Goal: Check status: Check status

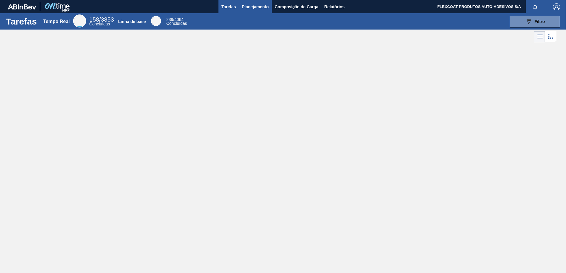
click at [245, 6] on span "Planejamento" at bounding box center [255, 6] width 27 height 7
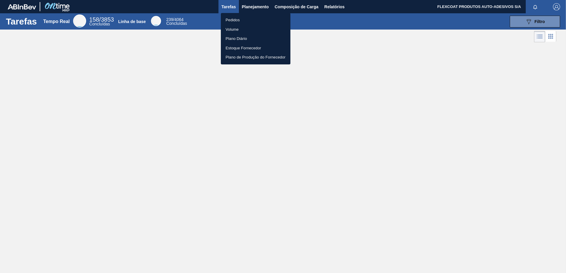
click at [234, 18] on li "Pedidos" at bounding box center [256, 19] width 70 height 9
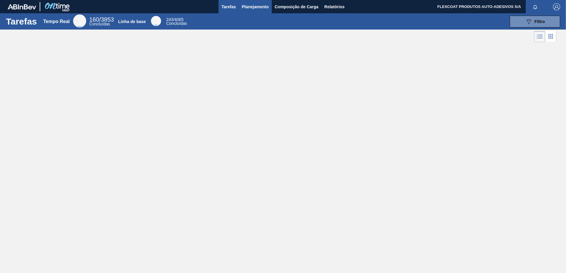
click at [244, 7] on span "Planejamento" at bounding box center [255, 6] width 27 height 7
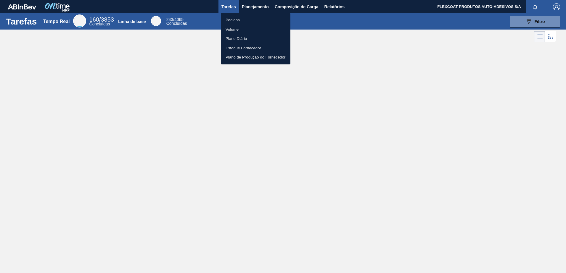
click at [234, 20] on li "Pedidos" at bounding box center [256, 19] width 70 height 9
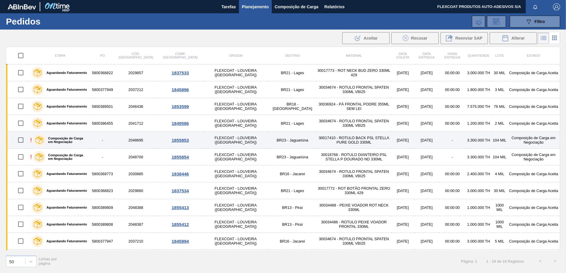
click at [61, 134] on div "Composição de Carga em Negociação" at bounding box center [61, 140] width 58 height 15
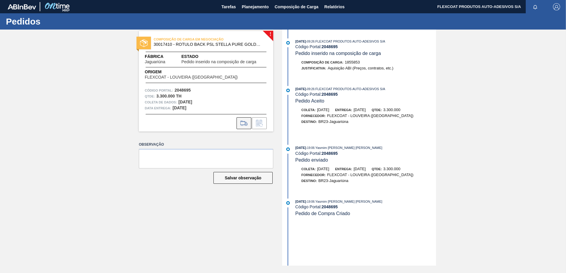
click at [243, 126] on icon at bounding box center [243, 123] width 9 height 7
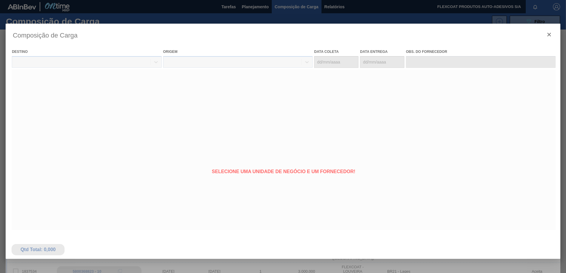
type coleta "19/10/2025"
type Entrega "[DATE]"
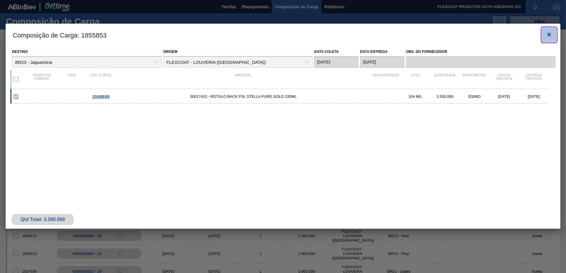
click at [548, 35] on icon "botão de ícone" at bounding box center [549, 35] width 4 height 4
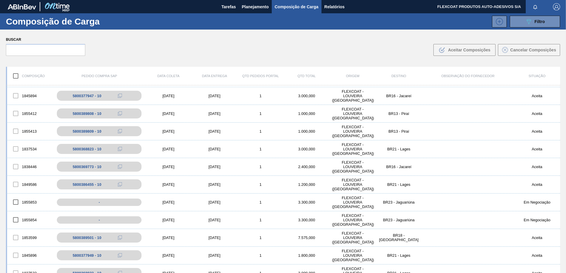
scroll to position [148, 0]
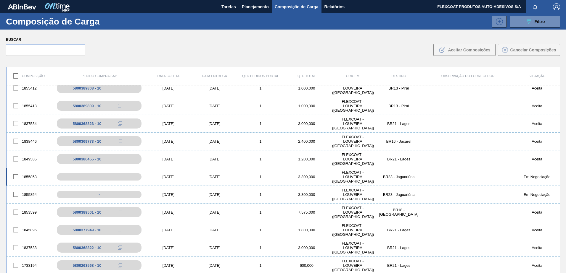
click at [16, 177] on input "checkbox" at bounding box center [15, 177] width 12 height 12
checkbox input "true"
click at [15, 192] on input "checkbox" at bounding box center [15, 194] width 12 height 12
checkbox input "true"
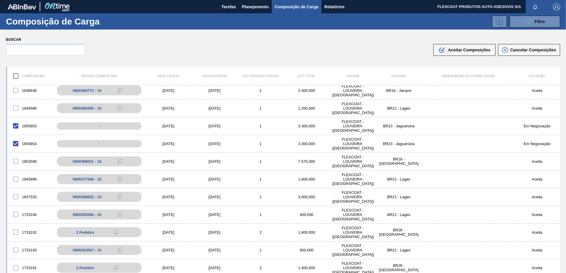
scroll to position [118, 0]
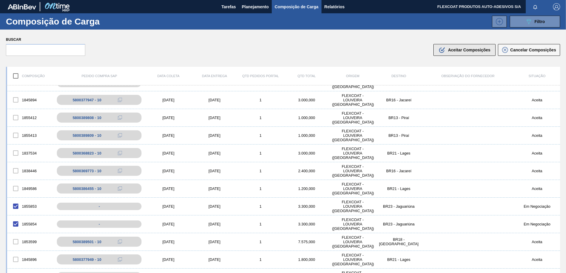
click at [468, 52] on div ".b{fill:var(--color-action-default)} Aceitar Composições" at bounding box center [464, 49] width 52 height 7
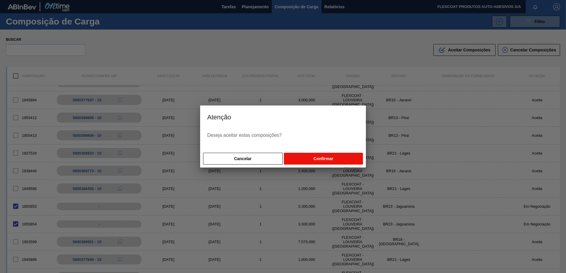
click at [320, 158] on button "Confirmar" at bounding box center [323, 159] width 79 height 12
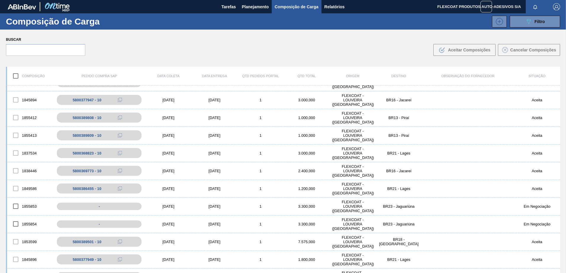
checkbox input "false"
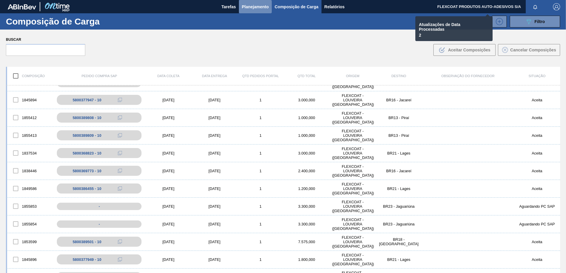
click at [249, 6] on span "Planejamento" at bounding box center [255, 6] width 27 height 7
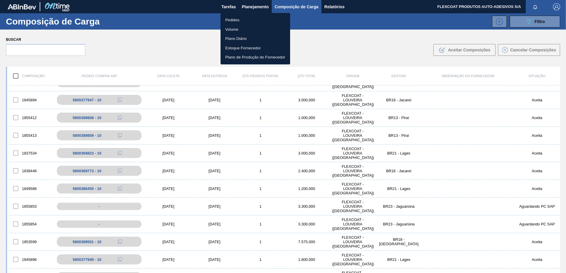
click at [227, 20] on li "Pedidos" at bounding box center [255, 19] width 70 height 9
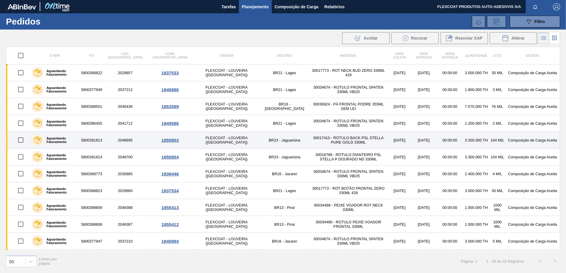
click at [49, 141] on label "Aguardando Faturamento" at bounding box center [60, 140] width 34 height 7
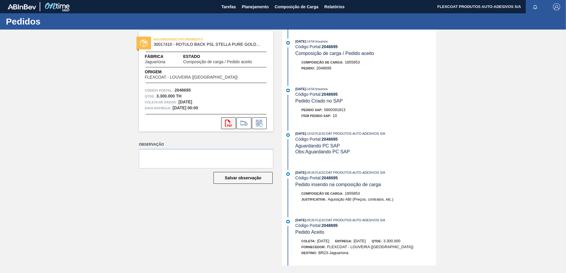
click at [226, 126] on icon "svg{fill:#ff0000}" at bounding box center [228, 123] width 7 height 7
click at [246, 9] on span "Planejamento" at bounding box center [255, 6] width 27 height 7
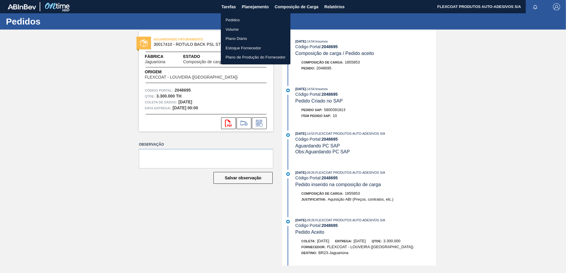
click at [233, 20] on li "Pedidos" at bounding box center [256, 19] width 70 height 9
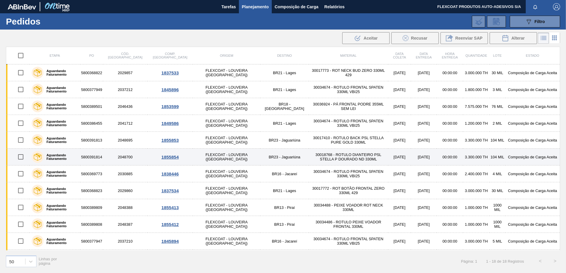
click at [56, 158] on label "Aguardando Faturamento" at bounding box center [60, 157] width 34 height 7
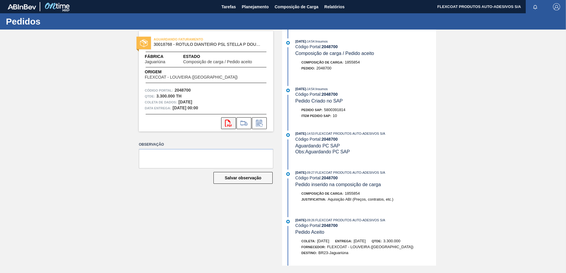
click at [224, 122] on button "svg{fill:#ff0000}" at bounding box center [228, 123] width 15 height 12
click at [244, 6] on span "Planejamento" at bounding box center [255, 6] width 27 height 7
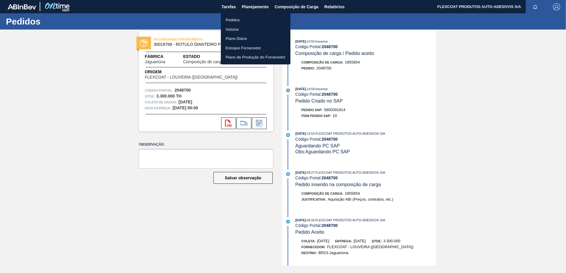
click at [233, 19] on li "Pedidos" at bounding box center [256, 19] width 70 height 9
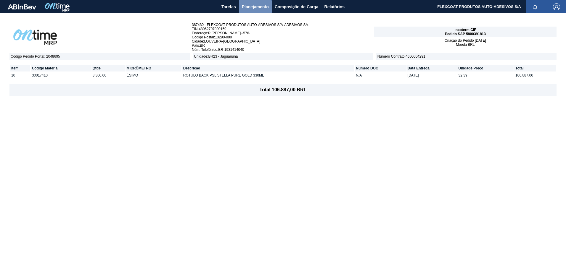
click at [244, 6] on span "Planejamento" at bounding box center [255, 6] width 27 height 7
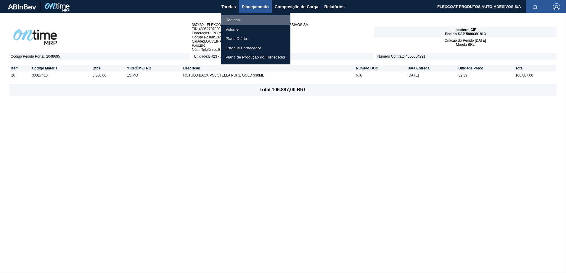
click at [229, 22] on li "Pedidos" at bounding box center [256, 19] width 70 height 9
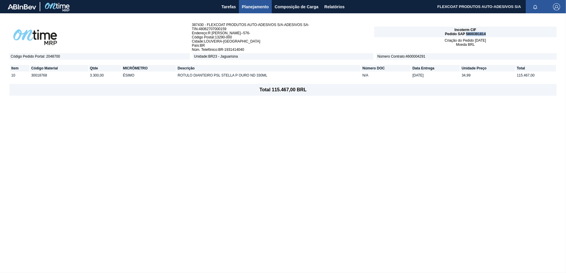
drag, startPoint x: 466, startPoint y: 34, endPoint x: 487, endPoint y: 33, distance: 20.8
click at [487, 33] on div "Incoterm CIF Pedido SAP 5800391814" at bounding box center [465, 32] width 182 height 11
copy span "5800391814"
